Goal: Find contact information: Find contact information

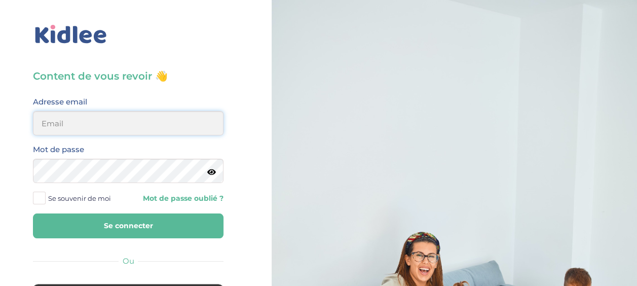
click at [121, 125] on input "email" at bounding box center [128, 123] width 191 height 24
type input "veronique.petit@esma.europa.eu"
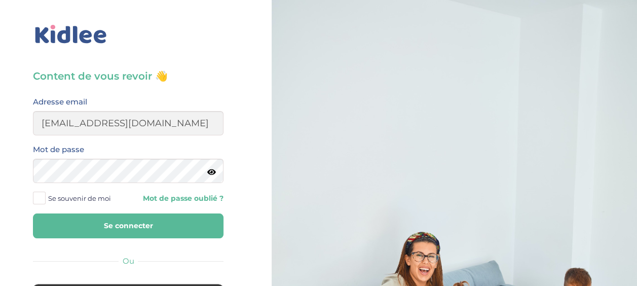
click at [39, 197] on span at bounding box center [39, 198] width 13 height 13
click at [0, 0] on input "Se souvenir de moi" at bounding box center [0, 0] width 0 height 0
click at [127, 224] on button "Se connecter" at bounding box center [128, 225] width 191 height 25
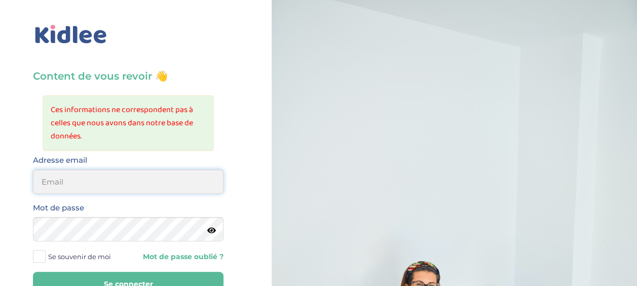
click at [143, 179] on input "email" at bounding box center [128, 181] width 191 height 24
type input "veroapetit@gmail.com"
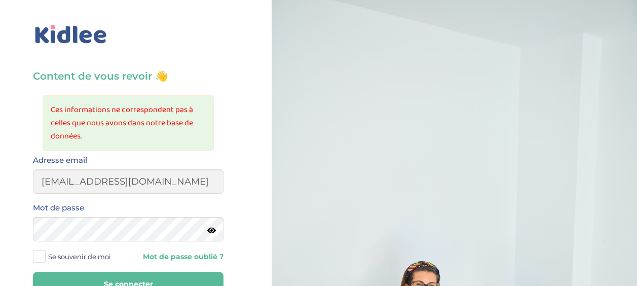
click at [43, 254] on span at bounding box center [39, 256] width 13 height 13
click at [0, 0] on input "Se souvenir de moi" at bounding box center [0, 0] width 0 height 0
click at [137, 281] on button "Se connecter" at bounding box center [128, 284] width 191 height 25
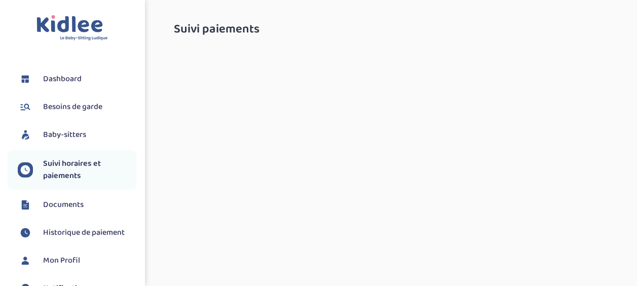
select select "septembre 2025"
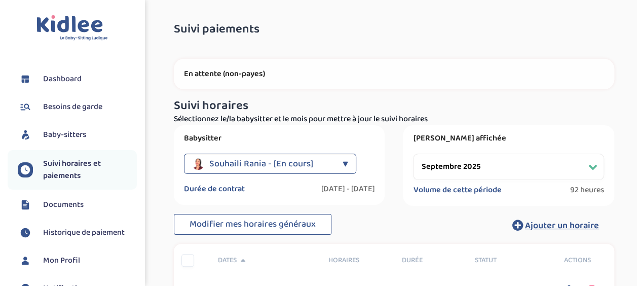
click at [306, 162] on span "Souhaili Rania - [En cours]" at bounding box center [261, 164] width 104 height 20
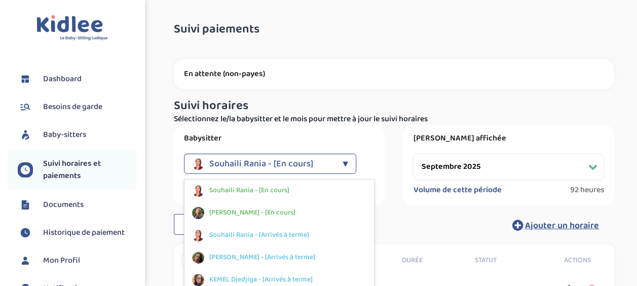
click at [286, 210] on div "[PERSON_NAME] - [En cours]" at bounding box center [280, 213] width 190 height 22
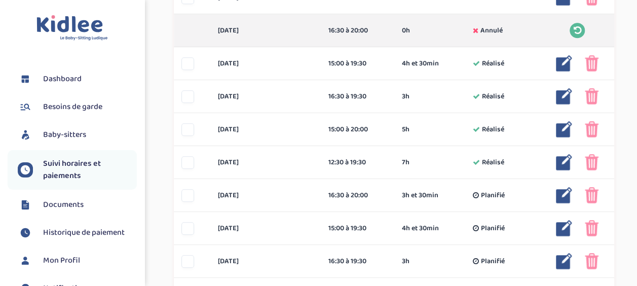
scroll to position [362, 0]
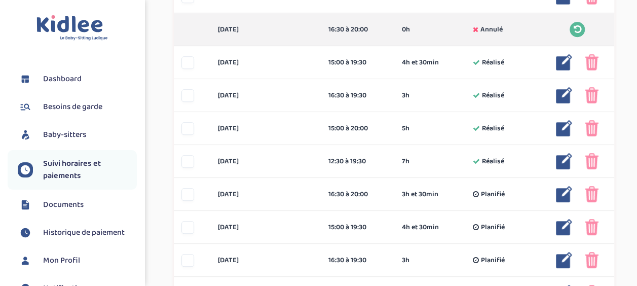
click at [593, 126] on img at bounding box center [592, 128] width 14 height 16
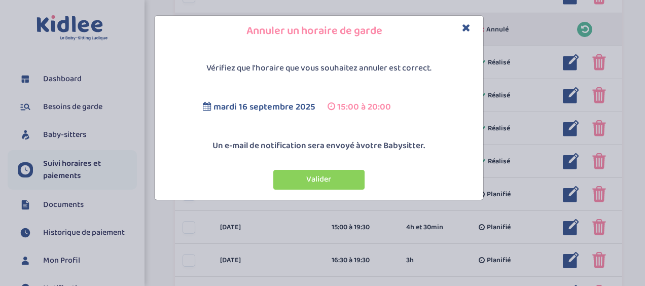
click at [350, 177] on button "Valider" at bounding box center [318, 180] width 91 height 20
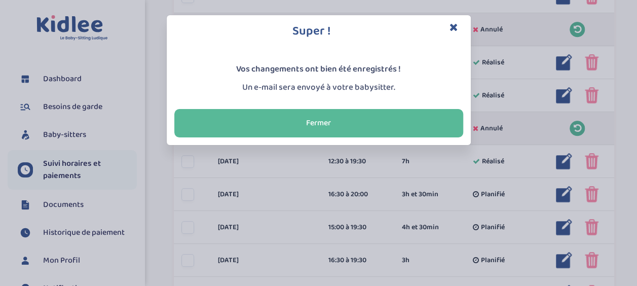
click at [353, 118] on button "Fermer" at bounding box center [318, 123] width 289 height 28
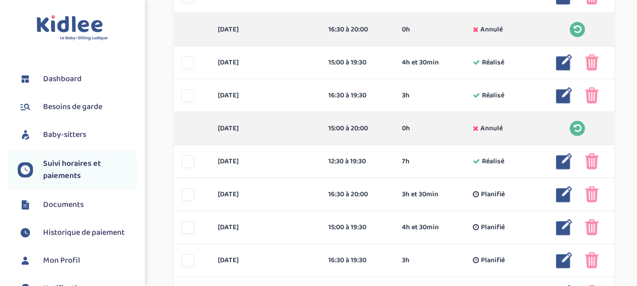
click at [589, 161] on img at bounding box center [592, 161] width 14 height 16
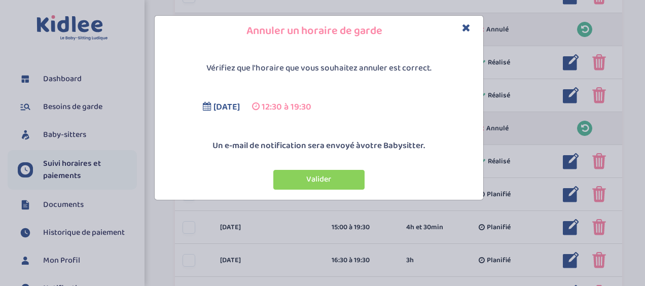
click at [355, 179] on button "Valider" at bounding box center [318, 180] width 91 height 20
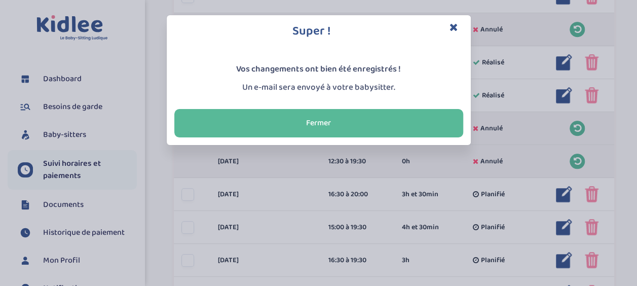
click at [353, 120] on button "Fermer" at bounding box center [318, 123] width 289 height 28
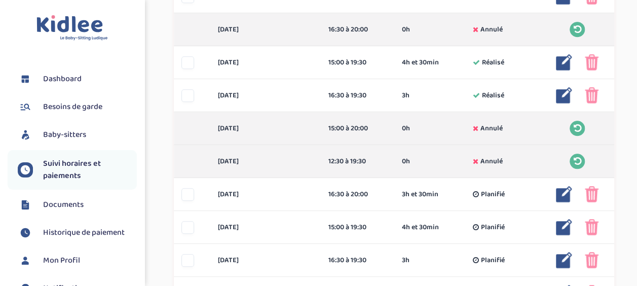
click at [592, 227] on img at bounding box center [592, 227] width 14 height 16
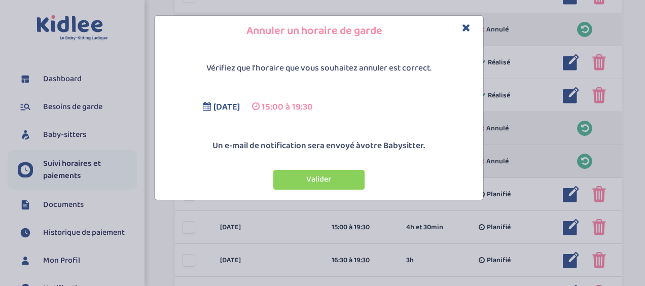
click at [349, 176] on button "Valider" at bounding box center [318, 180] width 91 height 20
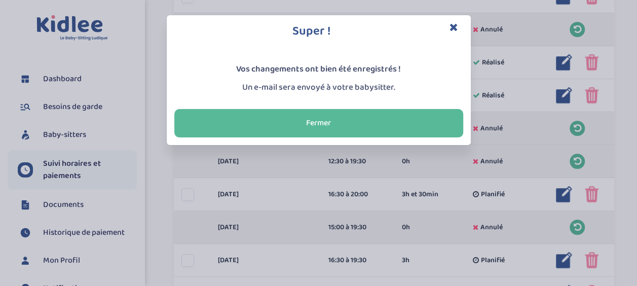
click at [456, 27] on icon "Close" at bounding box center [454, 27] width 9 height 11
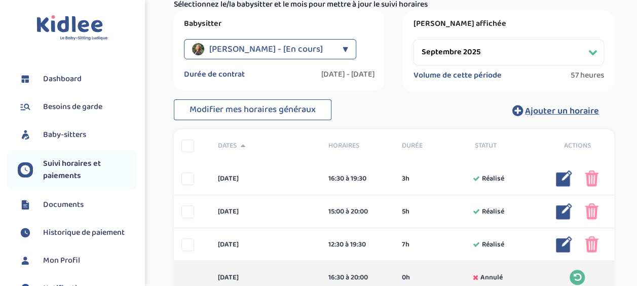
scroll to position [104, 0]
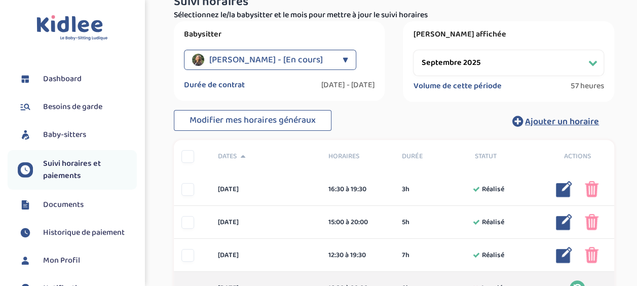
click at [328, 60] on div "Ungur Ioana - [En cours]" at bounding box center [265, 60] width 146 height 20
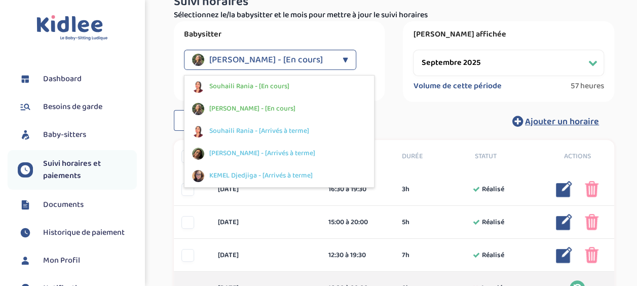
click at [289, 88] on div "Souhaili Rania - [En cours]" at bounding box center [280, 87] width 190 height 22
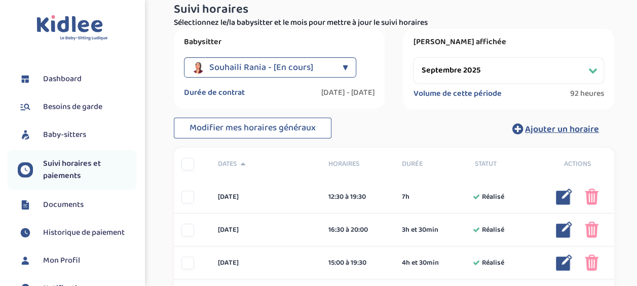
scroll to position [95, 0]
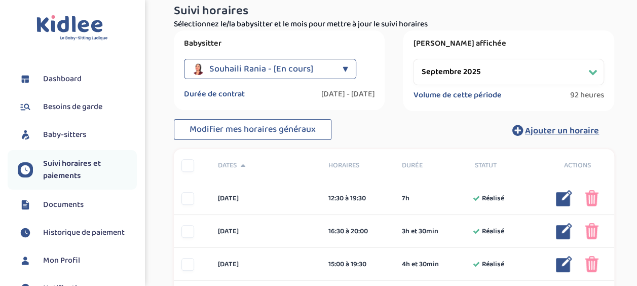
click at [338, 69] on div "Souhaili Rania - [En cours] ▼" at bounding box center [270, 69] width 172 height 20
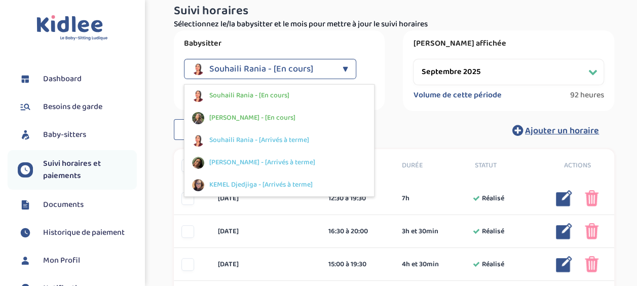
click at [313, 114] on div "Ungur Ioana - [En cours]" at bounding box center [280, 118] width 190 height 22
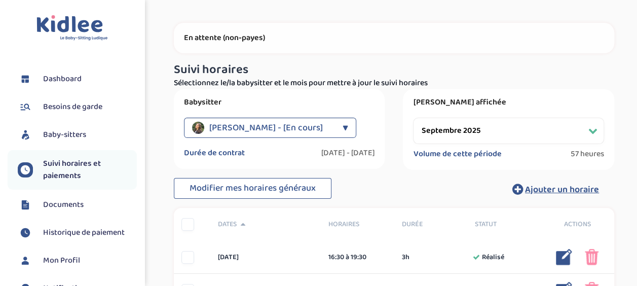
scroll to position [0, 0]
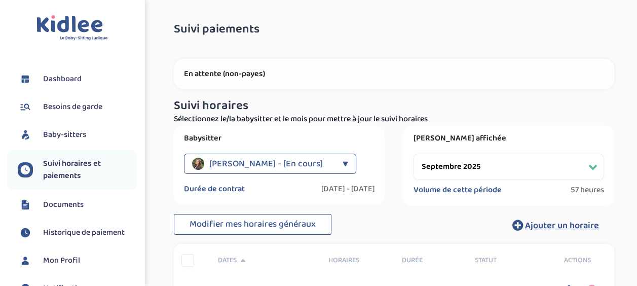
click at [331, 161] on div "Ungur Ioana - [En cours]" at bounding box center [265, 164] width 146 height 20
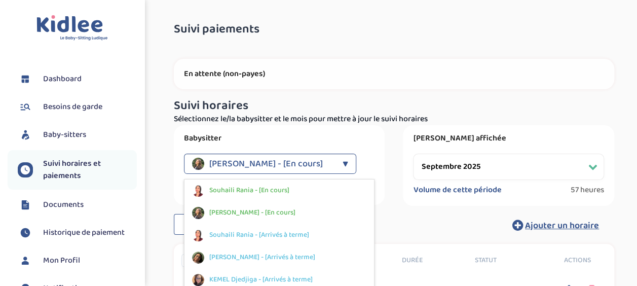
click at [304, 192] on div "Souhaili Rania - [En cours]" at bounding box center [280, 190] width 190 height 22
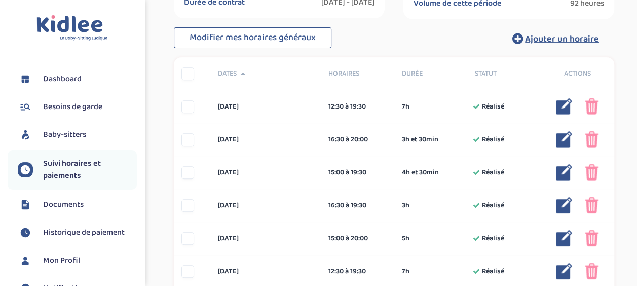
scroll to position [205, 0]
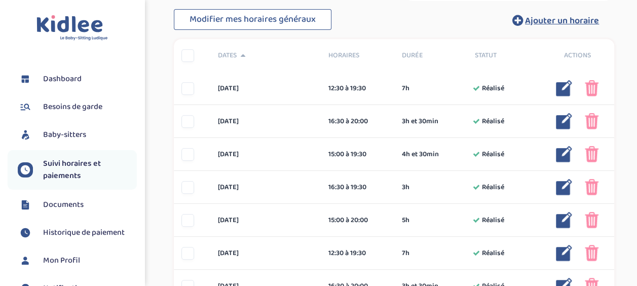
click at [591, 84] on img at bounding box center [592, 88] width 14 height 16
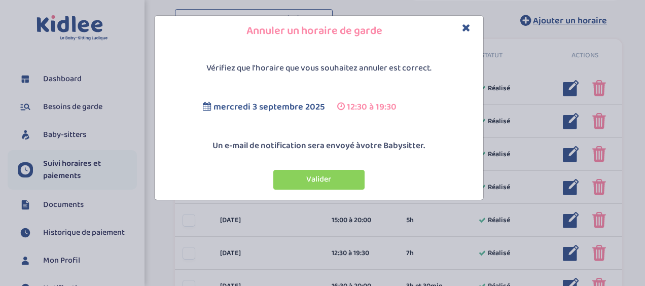
click at [342, 176] on button "Valider" at bounding box center [318, 180] width 91 height 20
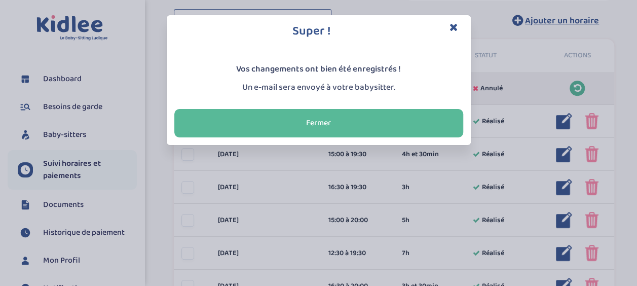
click at [413, 121] on button "Fermer" at bounding box center [318, 123] width 289 height 28
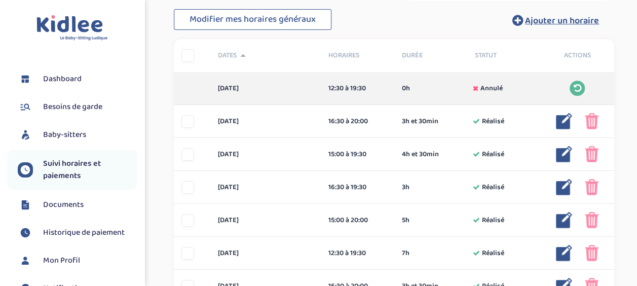
click at [194, 120] on div at bounding box center [187, 121] width 13 height 13
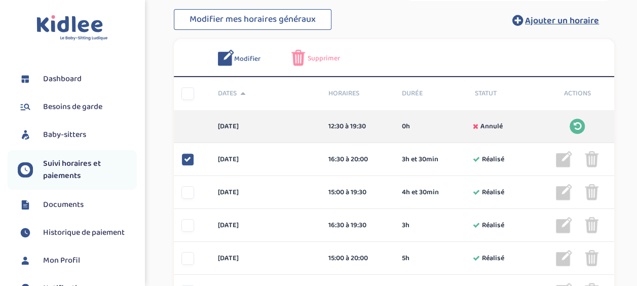
click at [190, 191] on div at bounding box center [187, 192] width 13 height 13
click at [188, 227] on div at bounding box center [187, 225] width 13 height 13
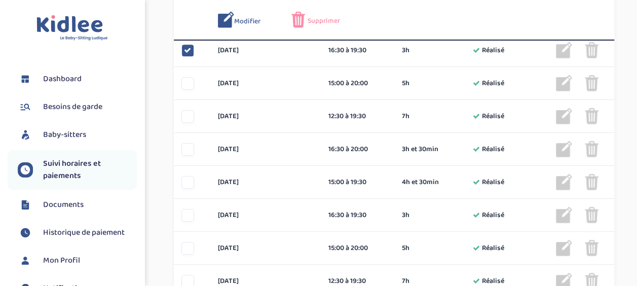
scroll to position [343, 0]
click at [188, 83] on div at bounding box center [187, 82] width 13 height 13
click at [187, 111] on div at bounding box center [187, 115] width 13 height 13
click at [186, 178] on div at bounding box center [187, 181] width 13 height 13
click at [187, 211] on div at bounding box center [187, 214] width 13 height 13
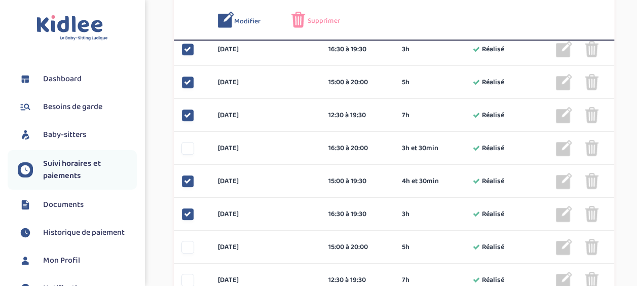
click at [188, 247] on div at bounding box center [187, 247] width 13 height 13
click at [188, 276] on div at bounding box center [187, 280] width 13 height 13
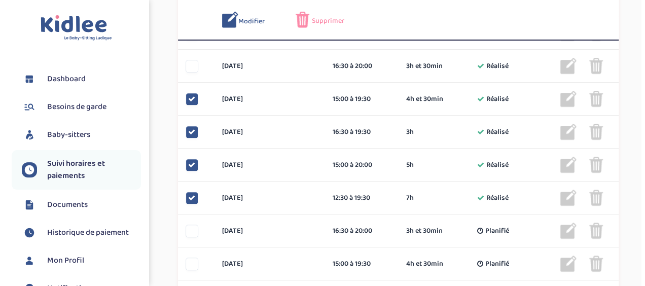
scroll to position [455, 0]
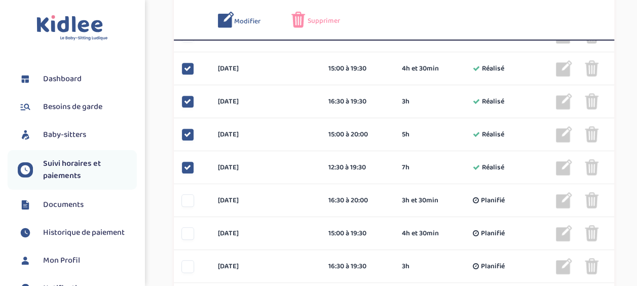
click at [189, 198] on div at bounding box center [187, 200] width 13 height 13
click at [331, 21] on span "Supprimer" at bounding box center [324, 21] width 32 height 11
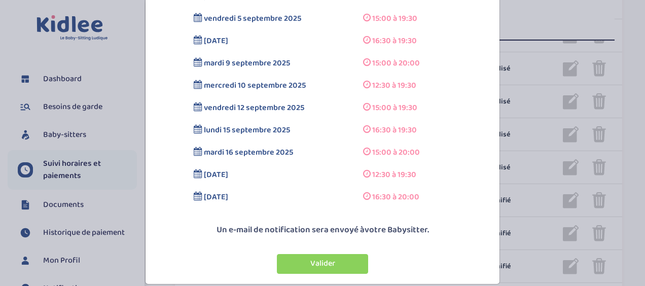
scroll to position [113, 0]
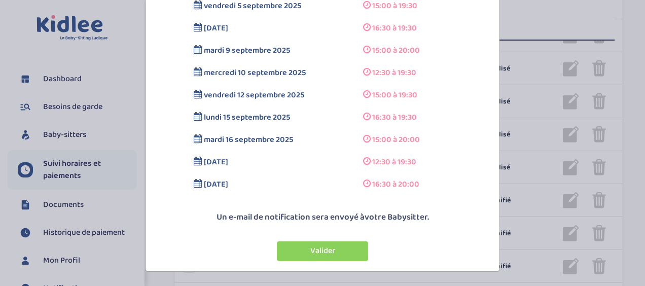
click at [329, 251] on button "Valider" at bounding box center [322, 251] width 91 height 20
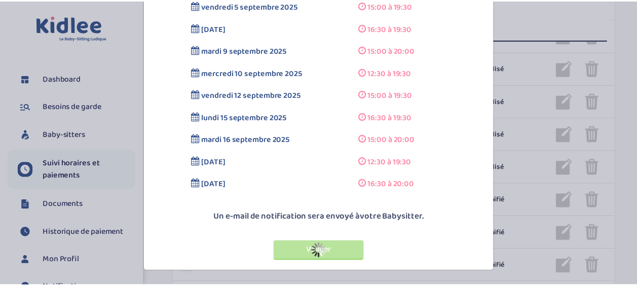
scroll to position [461, 0]
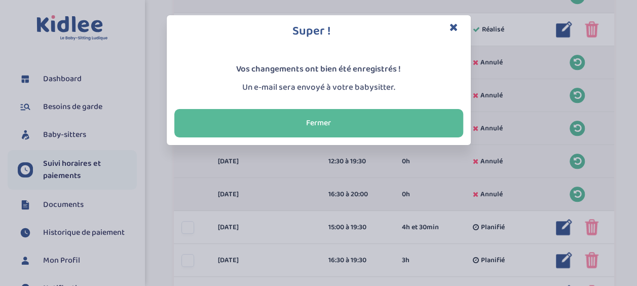
click at [383, 119] on button "Fermer" at bounding box center [318, 123] width 289 height 28
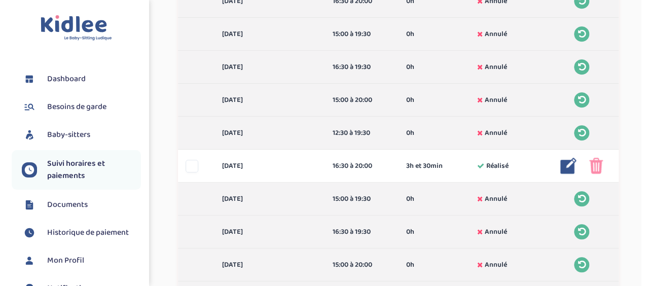
scroll to position [334, 0]
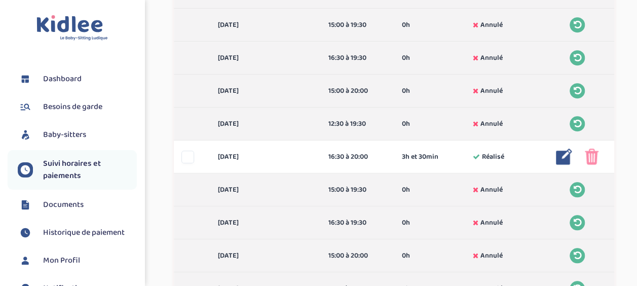
click at [562, 156] on img at bounding box center [564, 157] width 16 height 16
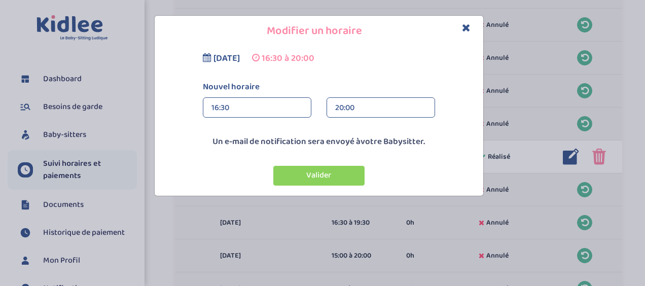
click at [381, 107] on div "20:00" at bounding box center [380, 108] width 91 height 20
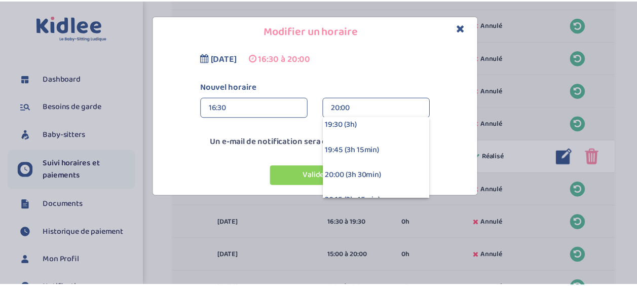
scroll to position [355, 0]
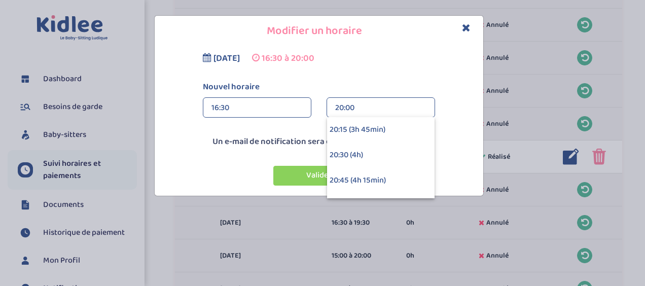
click at [381, 151] on div "20:30 (4h)" at bounding box center [380, 154] width 107 height 25
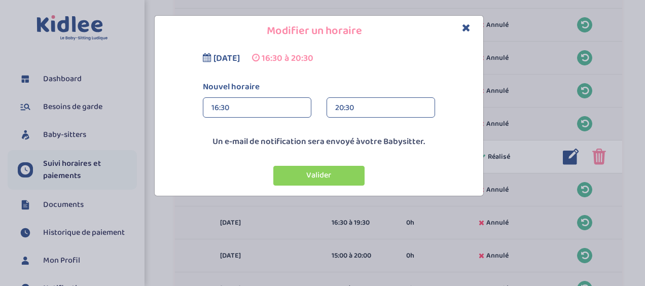
click at [329, 175] on button "Valider" at bounding box center [318, 176] width 91 height 20
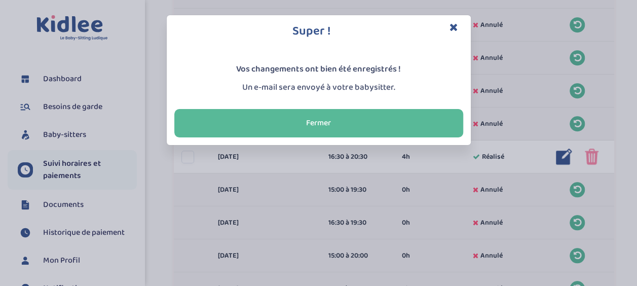
click at [334, 120] on button "Fermer" at bounding box center [318, 123] width 289 height 28
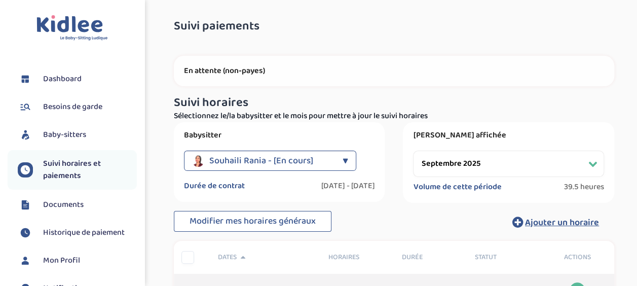
scroll to position [0, 0]
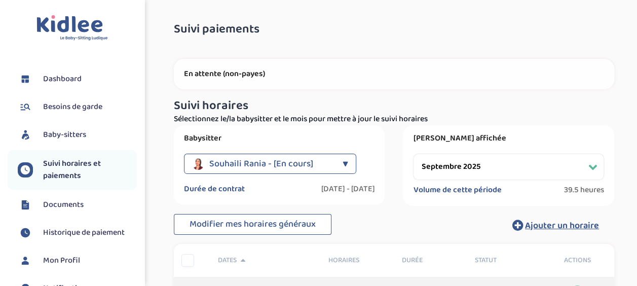
click at [79, 132] on span "Baby-sitters" at bounding box center [64, 135] width 43 height 12
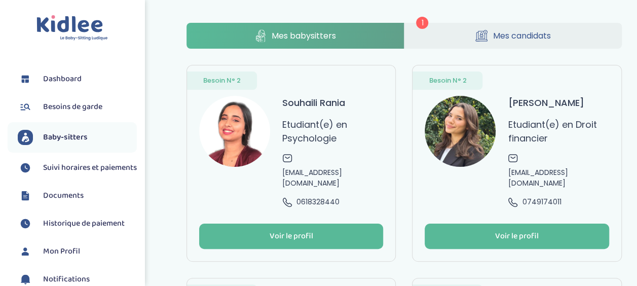
click at [563, 33] on link "Mes candidats" at bounding box center [513, 36] width 217 height 26
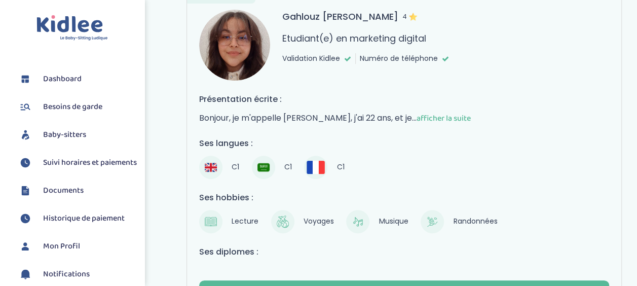
scroll to position [85, 0]
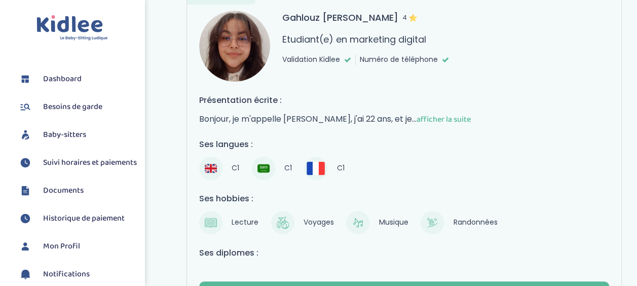
click at [451, 118] on span "afficher la suite" at bounding box center [444, 119] width 54 height 13
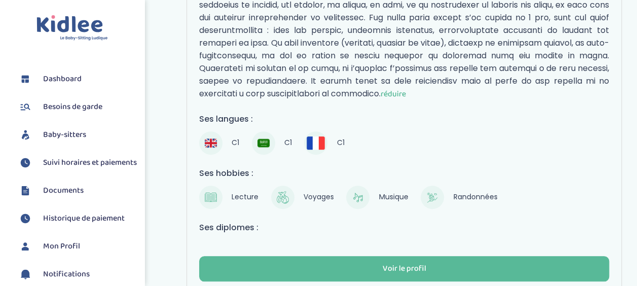
scroll to position [312, 0]
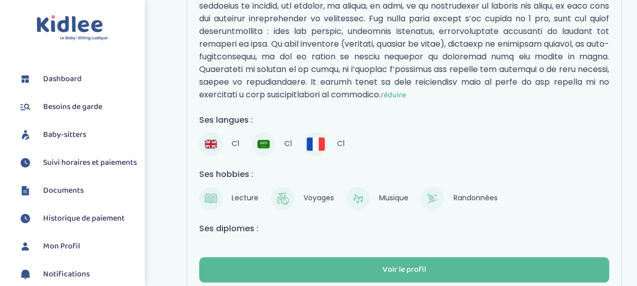
click at [467, 257] on button "Voir le profil" at bounding box center [404, 269] width 410 height 25
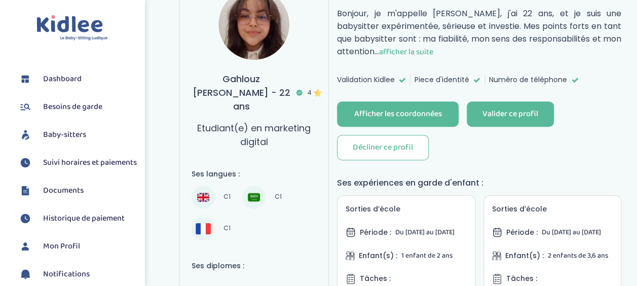
scroll to position [87, 0]
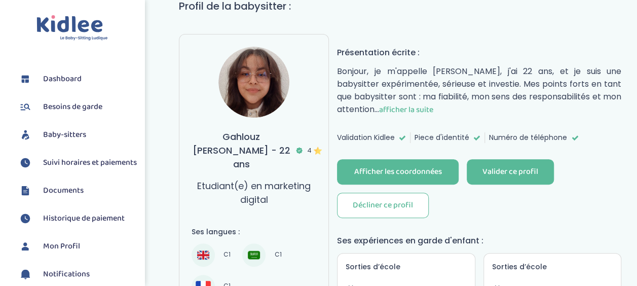
click at [434, 169] on div "Afficher les coordonnées" at bounding box center [398, 172] width 88 height 12
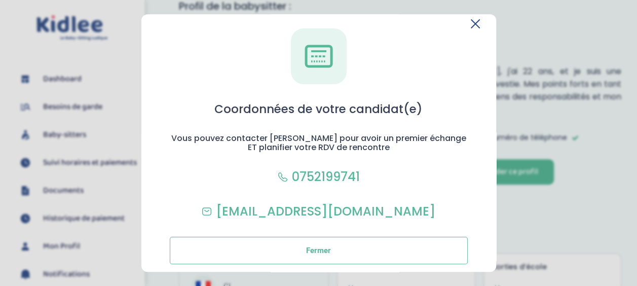
scroll to position [20, 0]
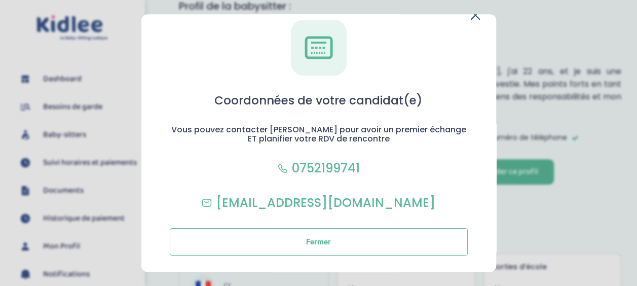
click at [474, 15] on icon at bounding box center [475, 15] width 9 height 9
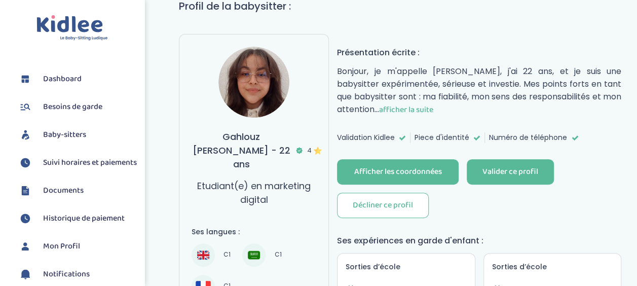
click at [427, 173] on div "Afficher les coordonnées" at bounding box center [398, 172] width 88 height 12
